Goal: Use online tool/utility: Utilize a website feature to perform a specific function

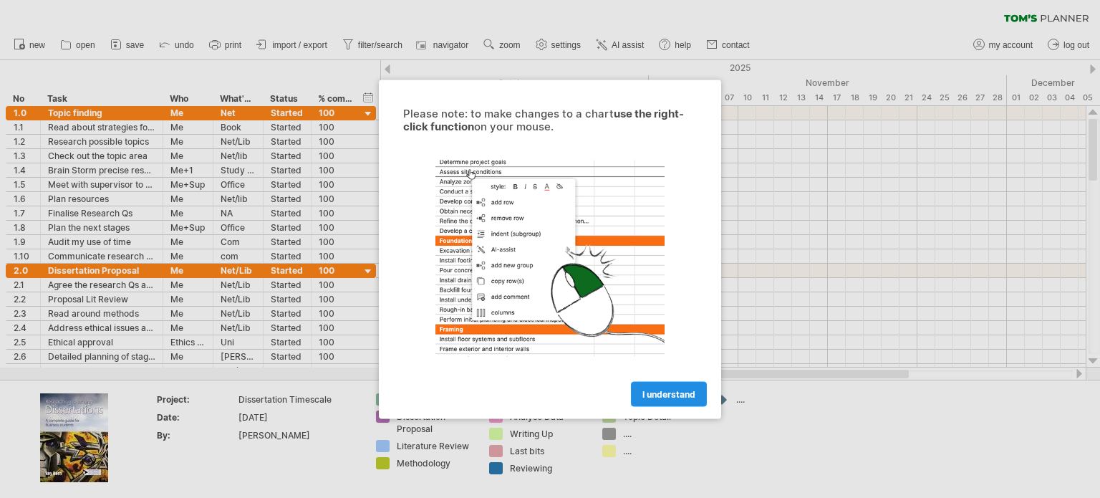
click at [678, 389] on span "I understand" at bounding box center [669, 393] width 53 height 11
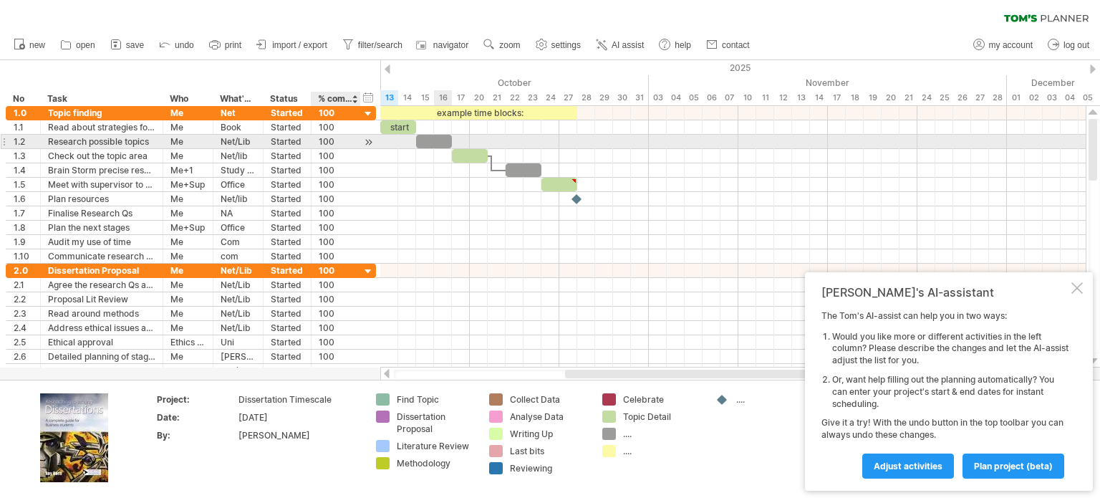
click at [347, 148] on div "100" at bounding box center [336, 142] width 34 height 14
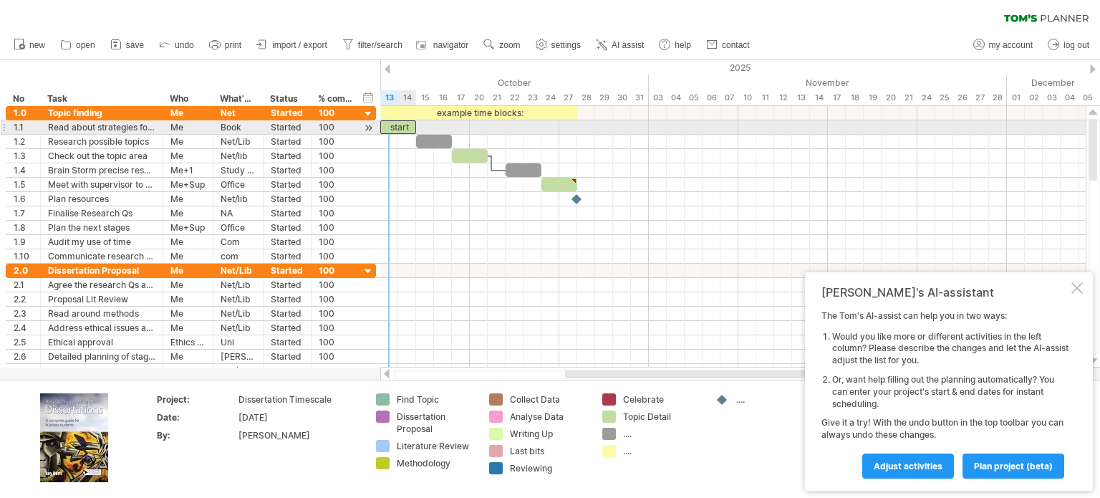
click at [393, 126] on div "start" at bounding box center [398, 127] width 36 height 14
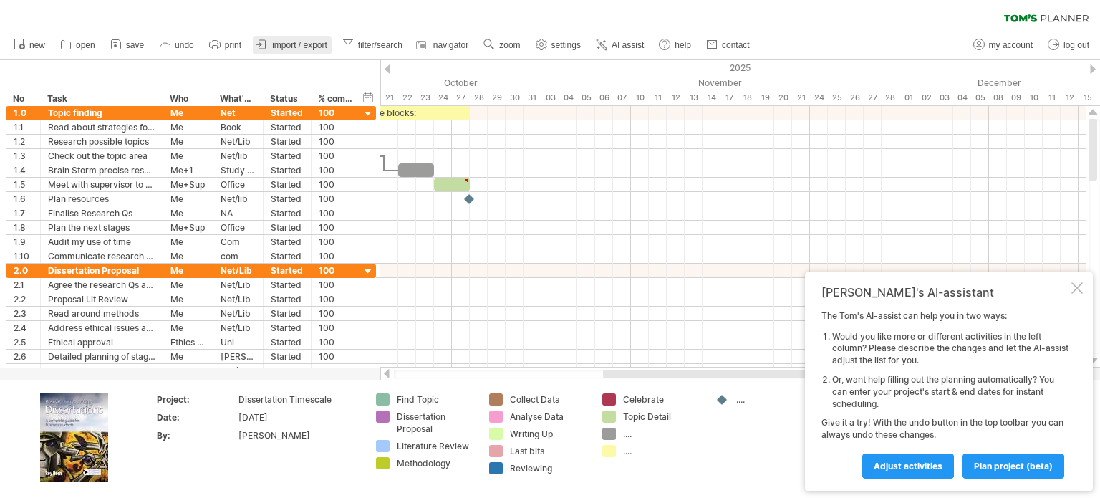
click at [309, 49] on span "import / export" at bounding box center [299, 45] width 55 height 10
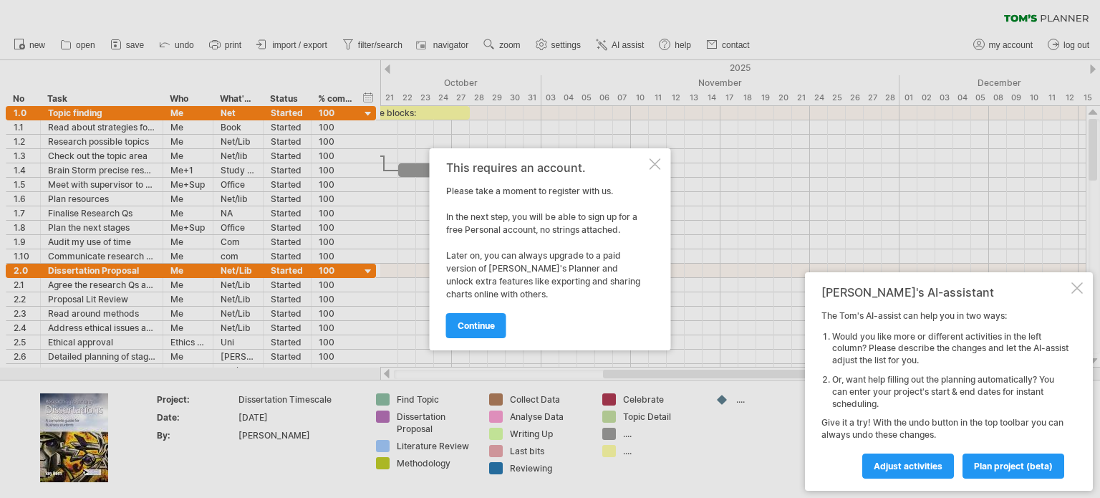
click at [653, 160] on div at bounding box center [655, 163] width 11 height 11
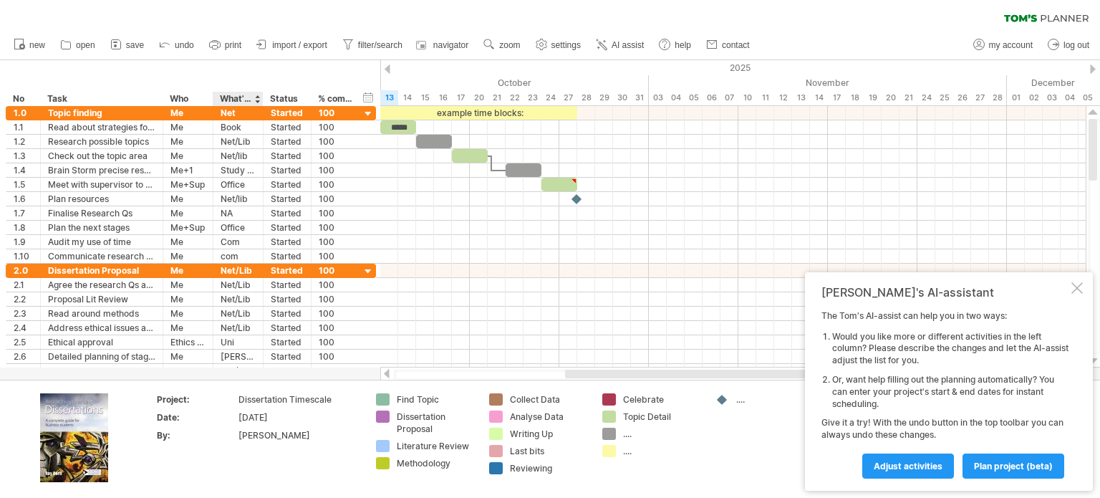
click at [249, 430] on div "[PERSON_NAME]" at bounding box center [299, 435] width 120 height 12
click at [264, 465] on td "Project: Dissertation Timescale Date: Jan 2025 By: ********" at bounding box center [258, 438] width 221 height 91
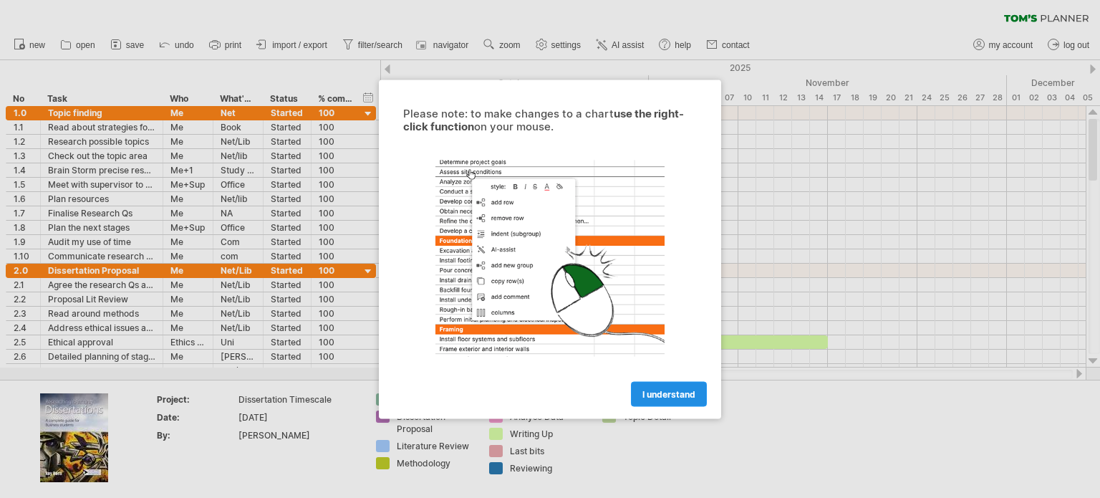
click at [663, 388] on span "I understand" at bounding box center [669, 393] width 53 height 11
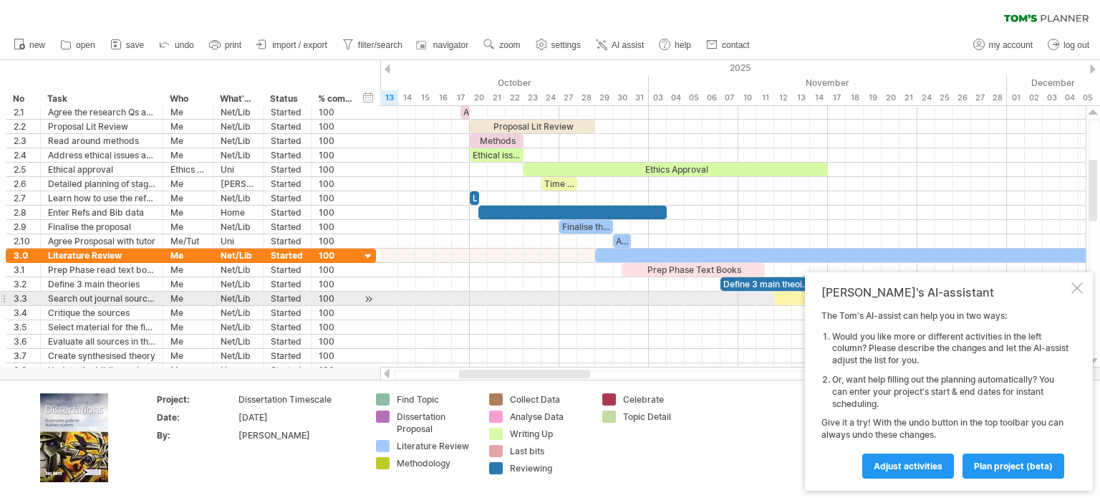
click at [1072, 292] on div at bounding box center [1077, 287] width 11 height 11
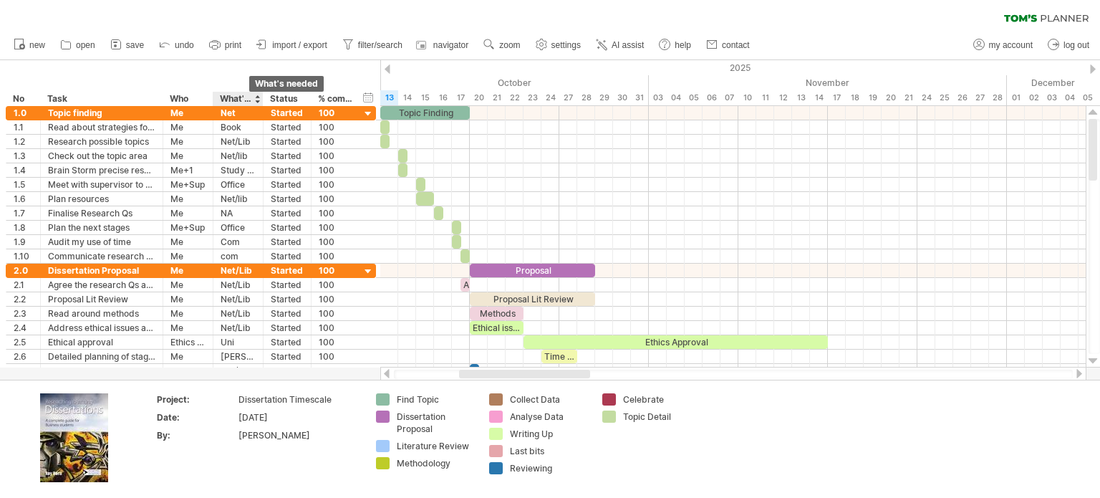
click at [252, 92] on div "What's needed" at bounding box center [237, 99] width 35 height 14
click at [230, 102] on input "**********" at bounding box center [237, 99] width 35 height 14
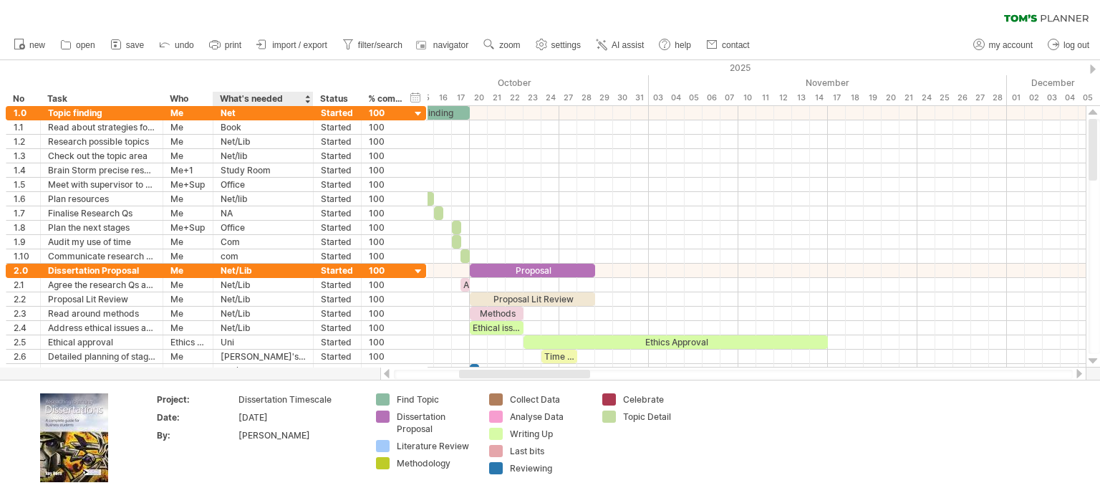
drag, startPoint x: 259, startPoint y: 100, endPoint x: 309, endPoint y: 92, distance: 50.8
click at [310, 92] on div at bounding box center [312, 99] width 5 height 14
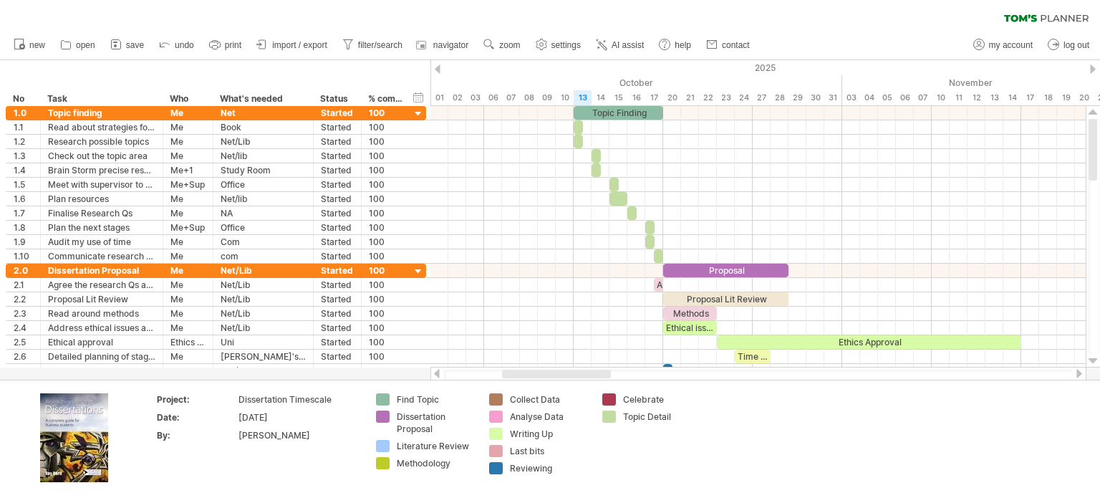
click at [1029, 18] on icon at bounding box center [1020, 17] width 33 height 7
